Goal: Task Accomplishment & Management: Use online tool/utility

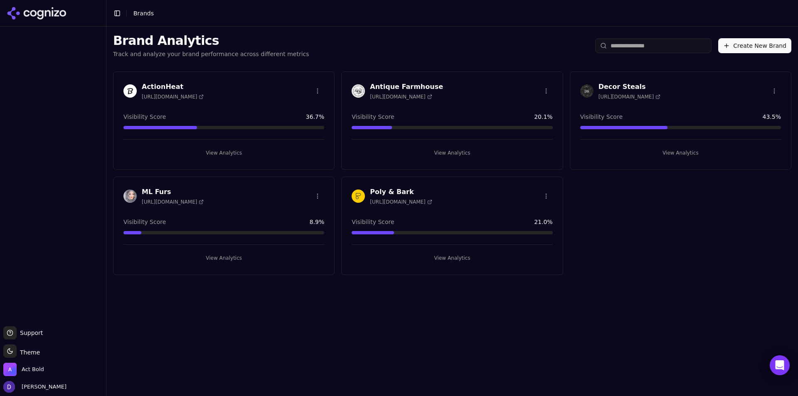
click at [384, 317] on div "Brand Analytics Track and analyze your brand performance across different metri…" at bounding box center [451, 211] width 691 height 369
click at [387, 86] on h3 "Antique Farmhouse" at bounding box center [406, 87] width 73 height 10
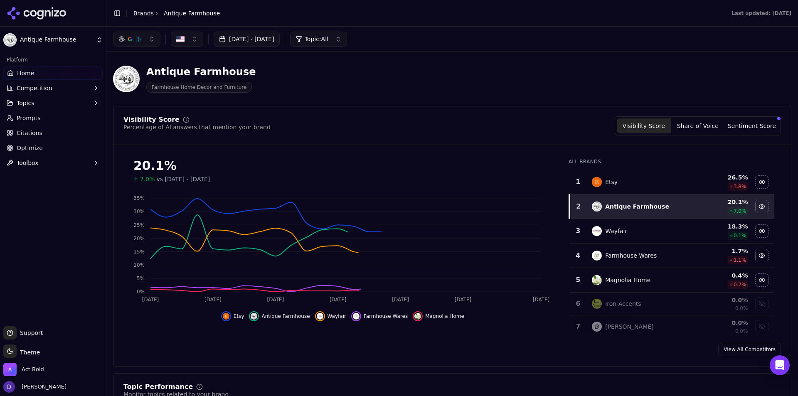
click at [38, 86] on span "Competition" at bounding box center [35, 88] width 36 height 8
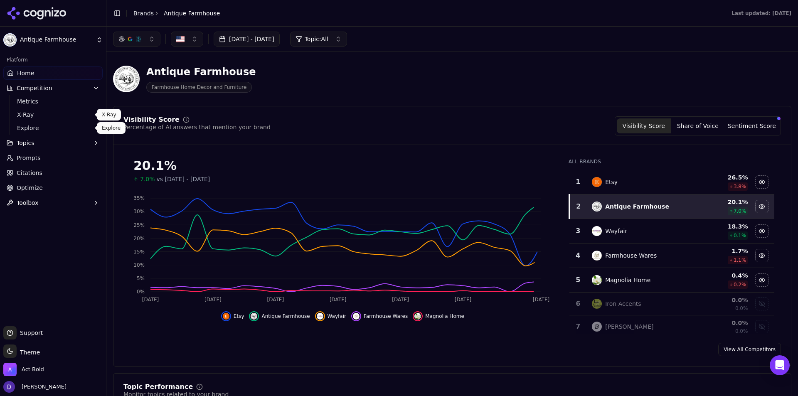
click at [45, 130] on span "Explore" at bounding box center [53, 128] width 72 height 8
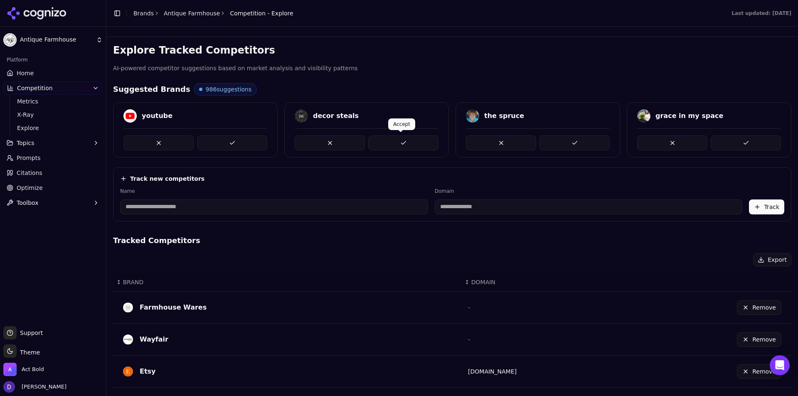
click at [394, 144] on button at bounding box center [403, 142] width 70 height 15
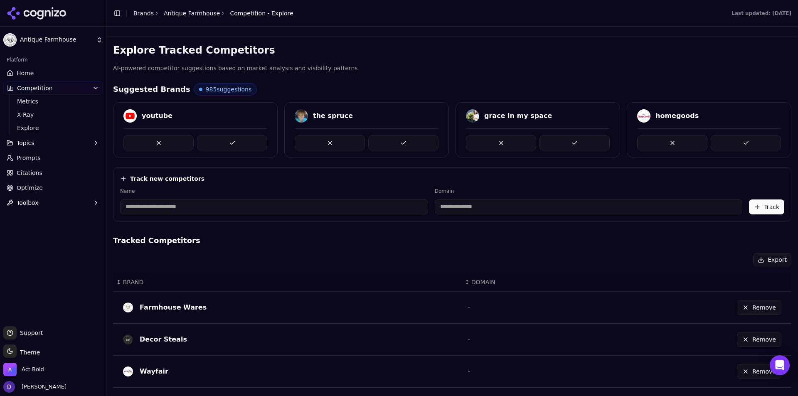
click at [144, 8] on div "Toggle Sidebar Brands Antique Farmhouse Competition - Explore" at bounding box center [203, 13] width 194 height 12
click at [142, 13] on link "Brands" at bounding box center [143, 13] width 20 height 7
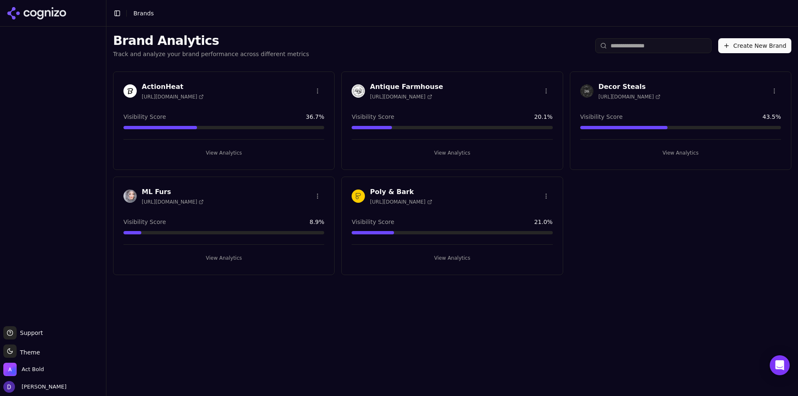
click at [613, 88] on h3 "Decor Steals" at bounding box center [629, 87] width 62 height 10
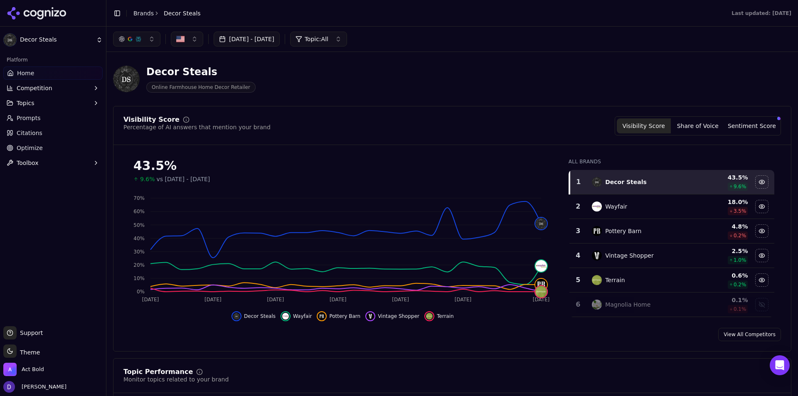
click at [40, 90] on span "Competition" at bounding box center [35, 88] width 36 height 8
click at [46, 131] on span "Explore" at bounding box center [53, 128] width 72 height 8
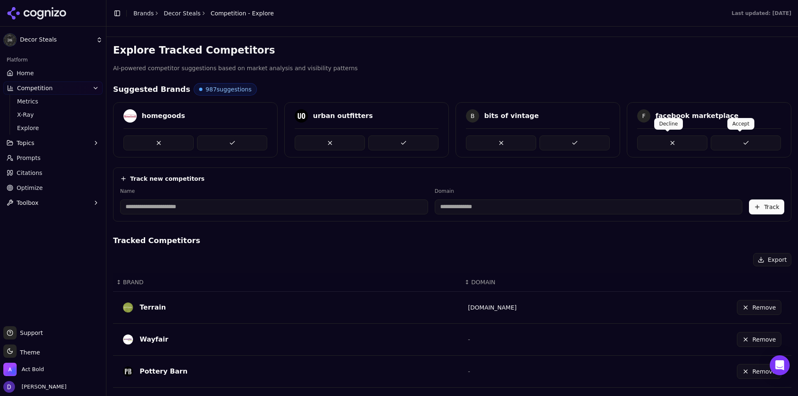
click at [651, 146] on button at bounding box center [672, 142] width 70 height 15
click at [511, 142] on button at bounding box center [501, 142] width 70 height 15
click at [505, 147] on button at bounding box center [501, 142] width 70 height 15
click at [505, 145] on button at bounding box center [501, 142] width 70 height 15
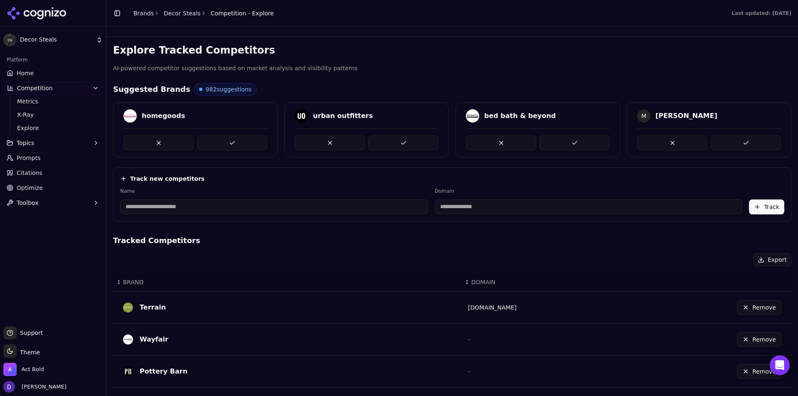
click at [505, 145] on button at bounding box center [501, 142] width 70 height 15
click at [322, 136] on button at bounding box center [330, 142] width 70 height 15
click at [179, 138] on button at bounding box center [158, 142] width 70 height 15
click at [478, 204] on input at bounding box center [589, 206] width 308 height 15
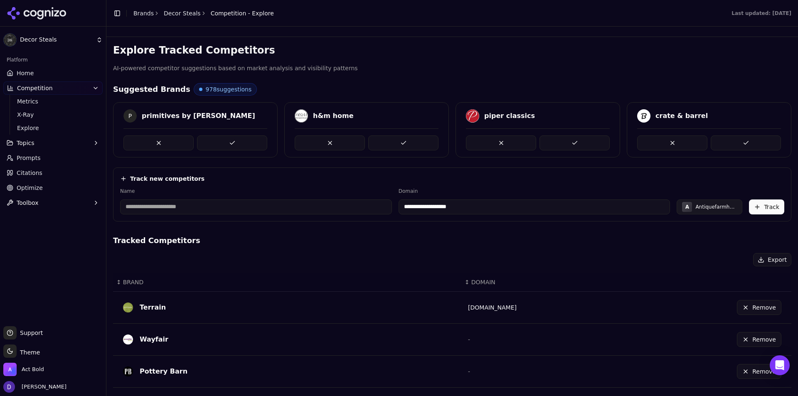
type input "**********"
click at [764, 207] on button "Track" at bounding box center [766, 206] width 35 height 15
type input "**********"
click at [752, 205] on button "Track" at bounding box center [766, 206] width 35 height 15
